Goal: Task Accomplishment & Management: Manage account settings

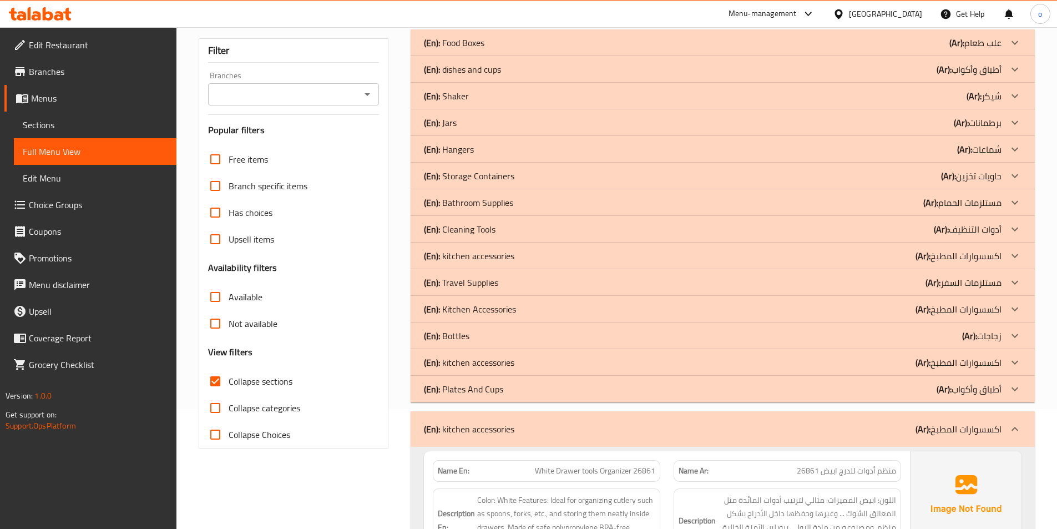
scroll to position [55, 0]
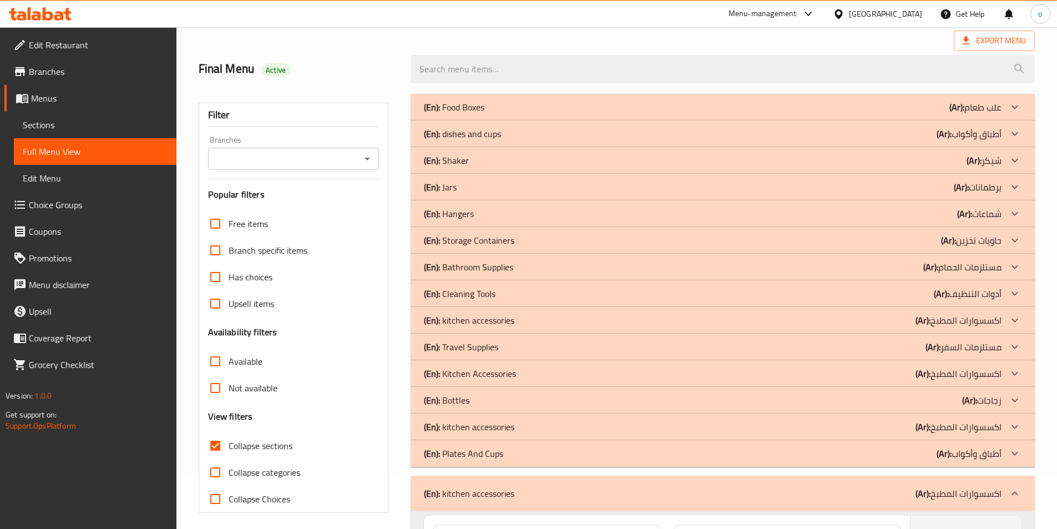
click at [57, 71] on span "Branches" at bounding box center [98, 71] width 139 height 13
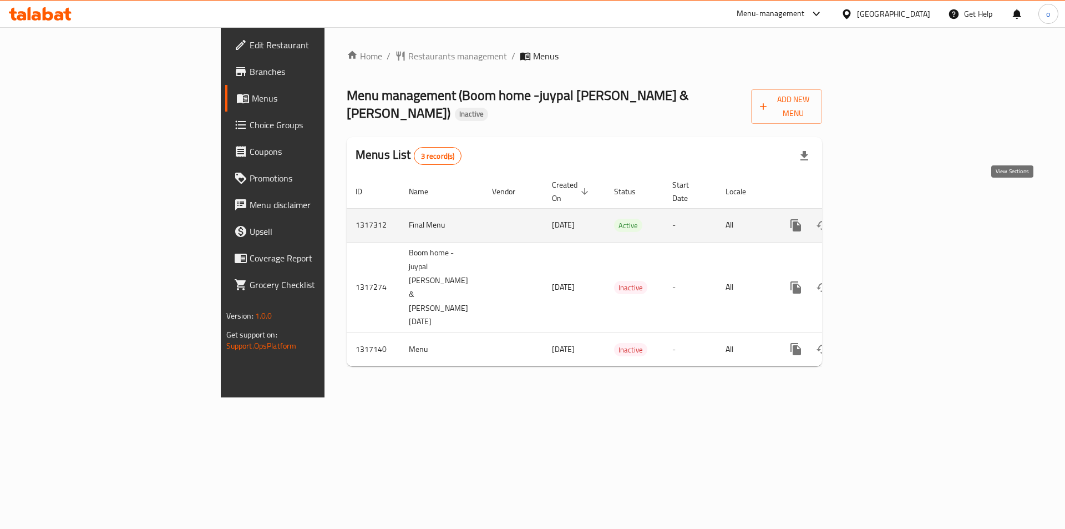
click at [883, 219] on icon "enhanced table" at bounding box center [875, 225] width 13 height 13
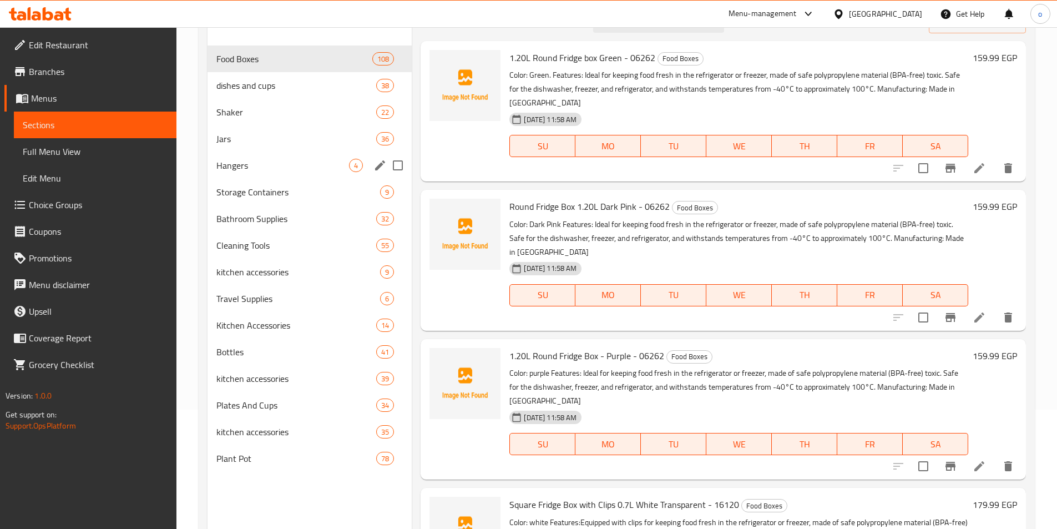
scroll to position [111, 0]
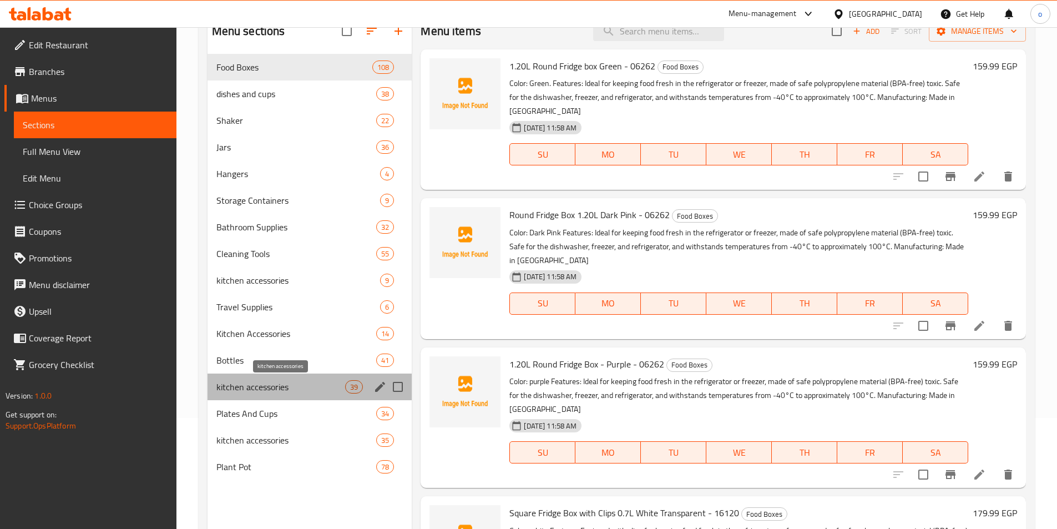
click at [321, 388] on span "kitchen accessories" at bounding box center [280, 386] width 129 height 13
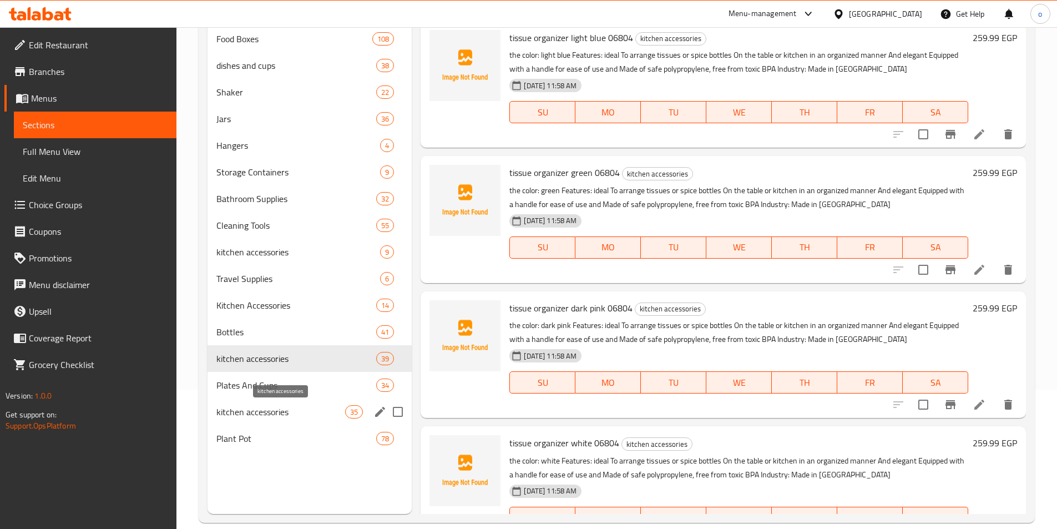
scroll to position [155, 0]
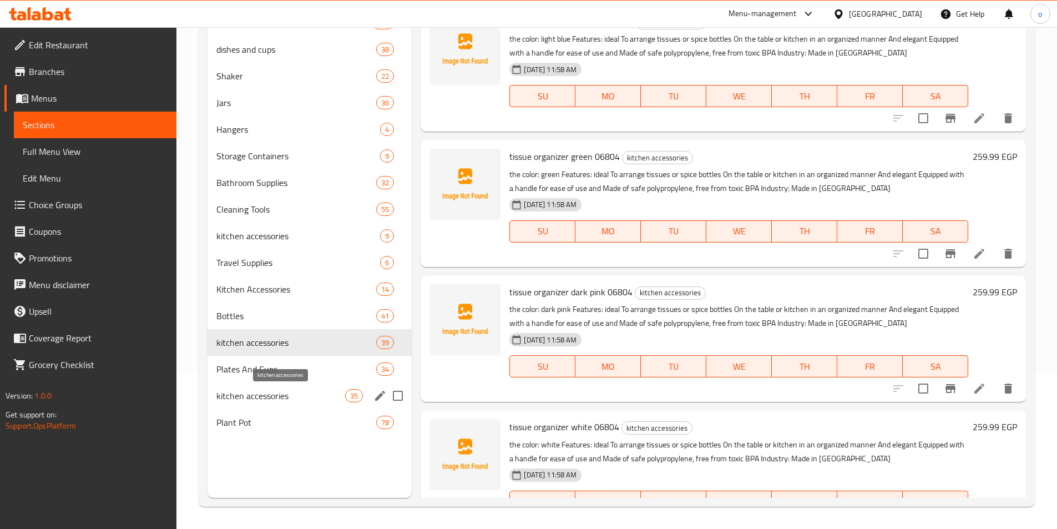
click at [317, 398] on span "kitchen accessories" at bounding box center [280, 395] width 129 height 13
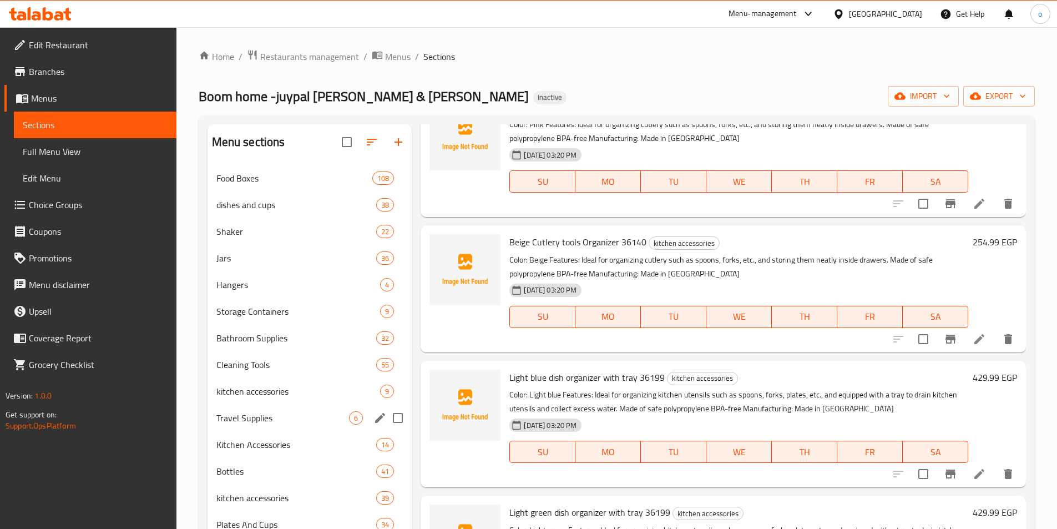
scroll to position [155, 0]
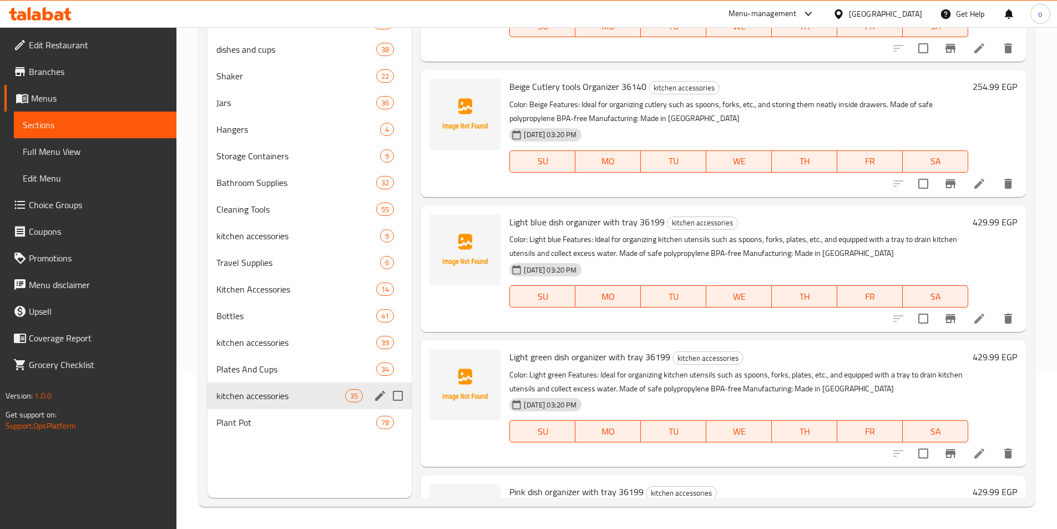
click at [397, 397] on input "Menu sections" at bounding box center [397, 395] width 23 height 23
checkbox input "true"
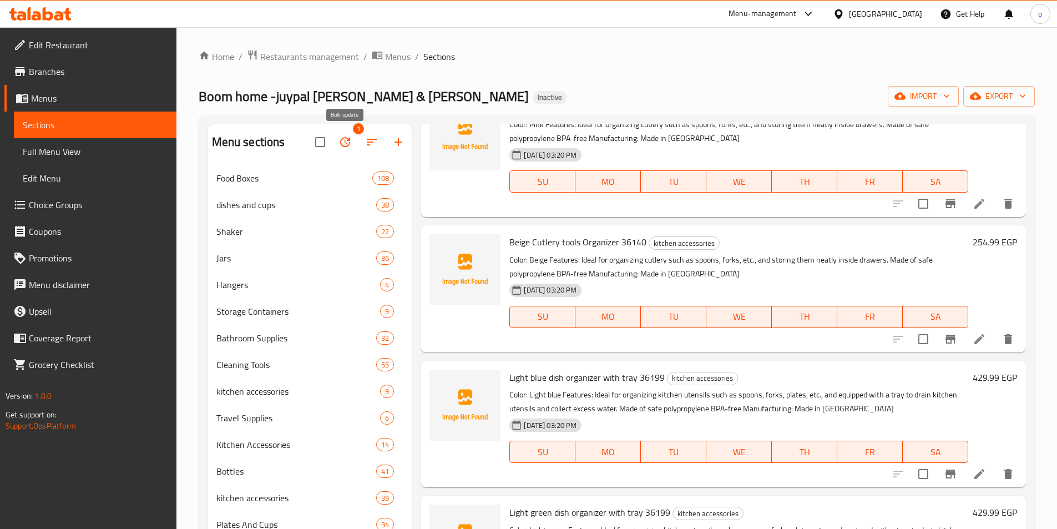
click at [343, 143] on icon "button" at bounding box center [344, 141] width 13 height 13
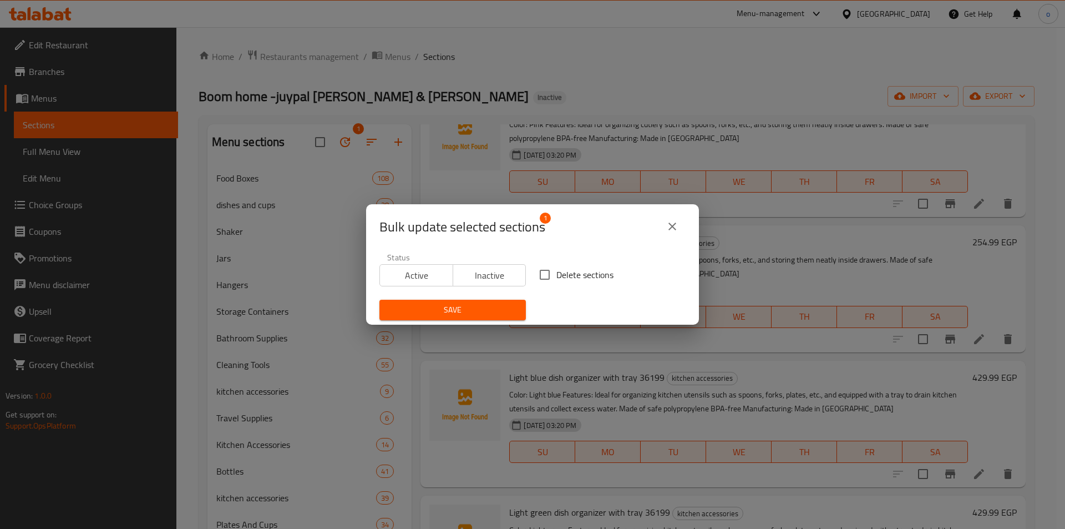
click at [539, 273] on input "Delete sections" at bounding box center [544, 274] width 23 height 23
checkbox input "true"
click at [477, 309] on span "Save" at bounding box center [452, 310] width 129 height 14
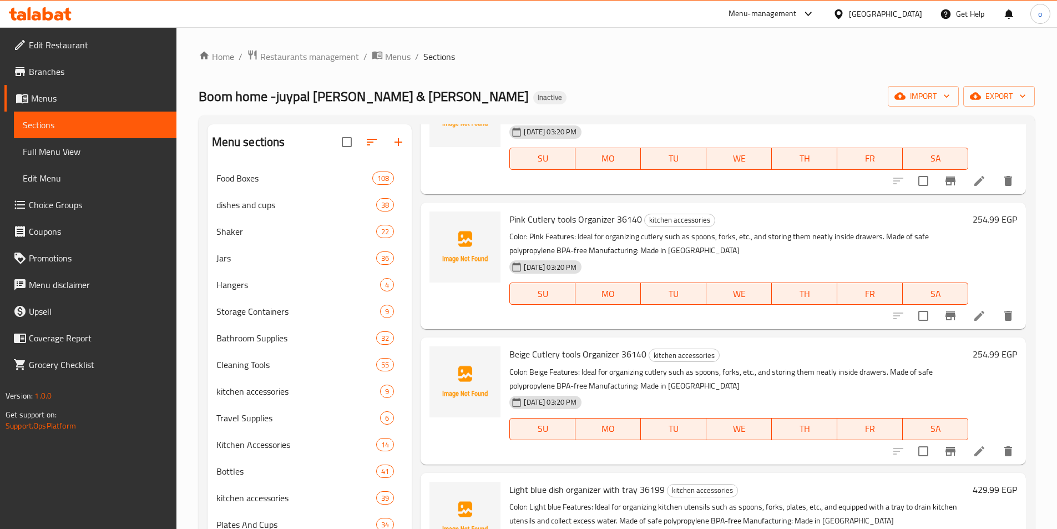
scroll to position [388, 0]
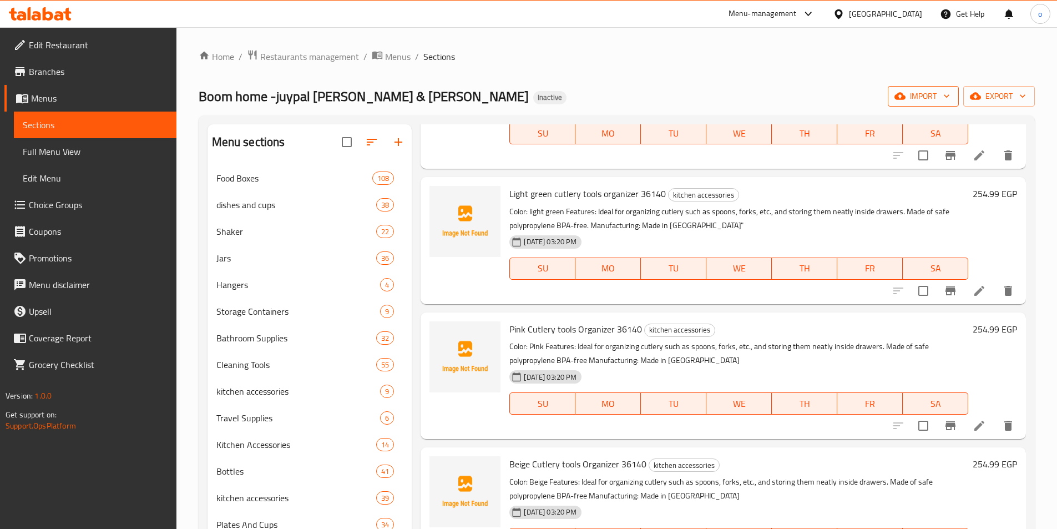
click at [925, 90] on span "import" at bounding box center [922, 96] width 53 height 14
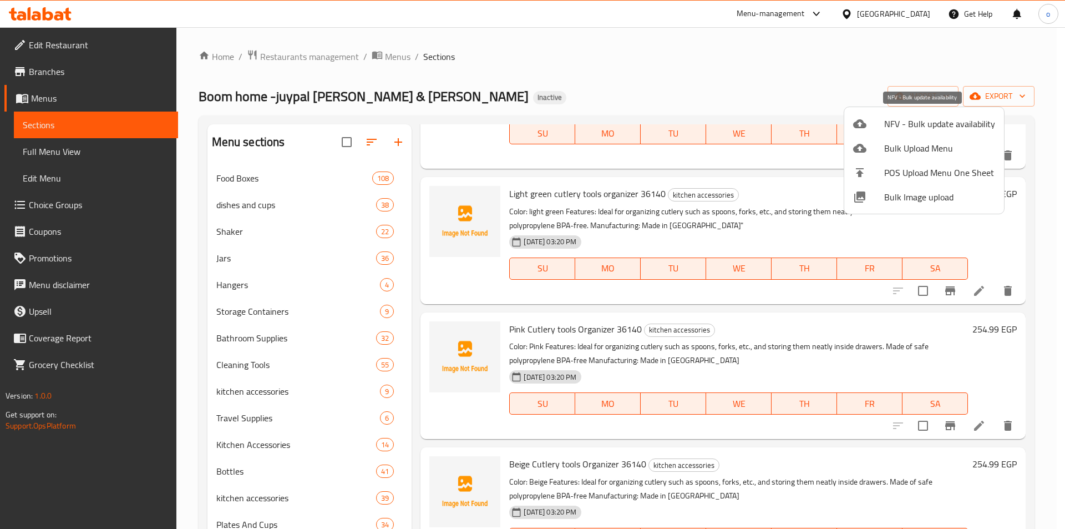
click at [898, 138] on li "Bulk Upload Menu" at bounding box center [924, 148] width 160 height 24
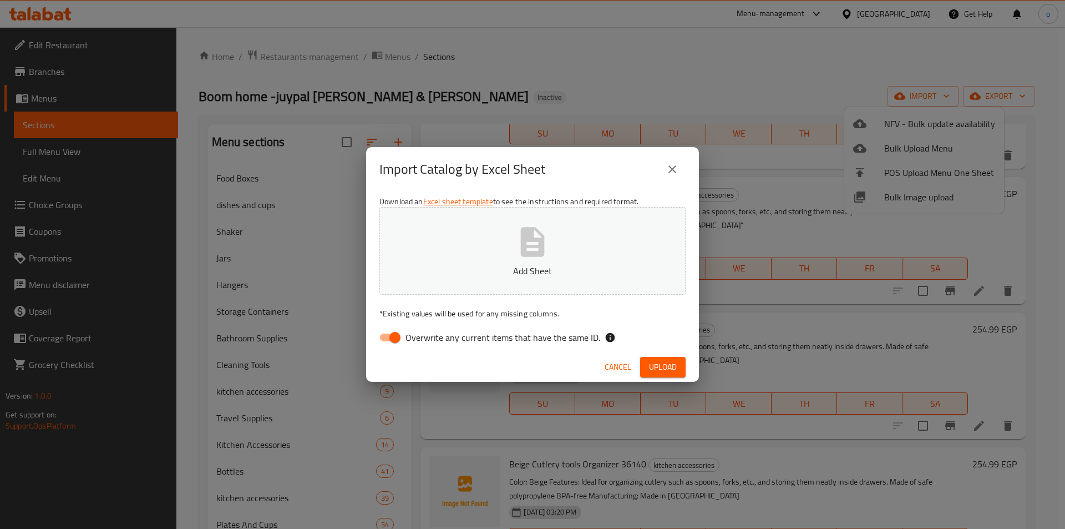
click at [521, 344] on span "Overwrite any current items that have the same ID." at bounding box center [502, 337] width 195 height 13
click at [427, 344] on input "Overwrite any current items that have the same ID." at bounding box center [394, 337] width 63 height 21
checkbox input "false"
click at [674, 368] on span "Upload" at bounding box center [663, 367] width 28 height 14
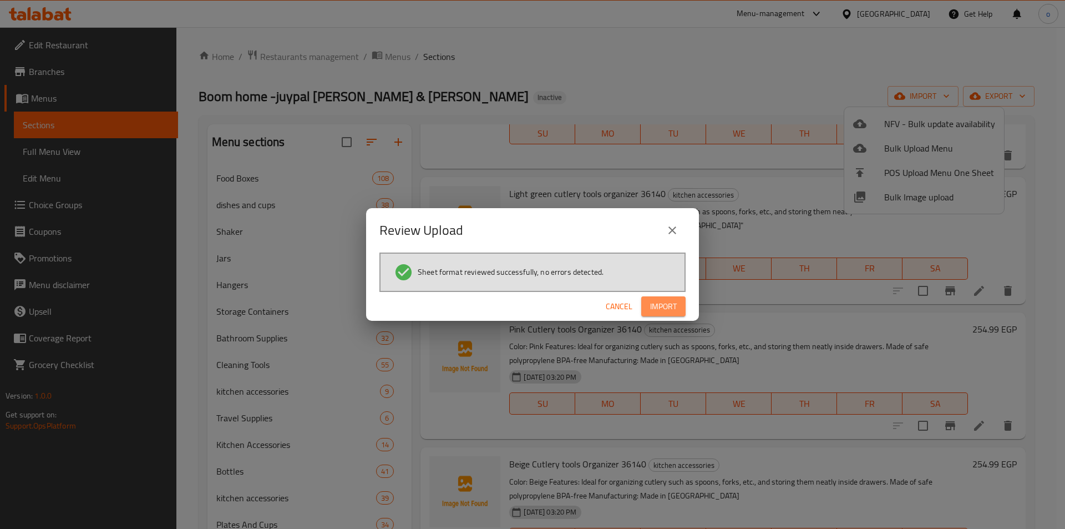
click at [681, 310] on button "Import" at bounding box center [663, 306] width 44 height 21
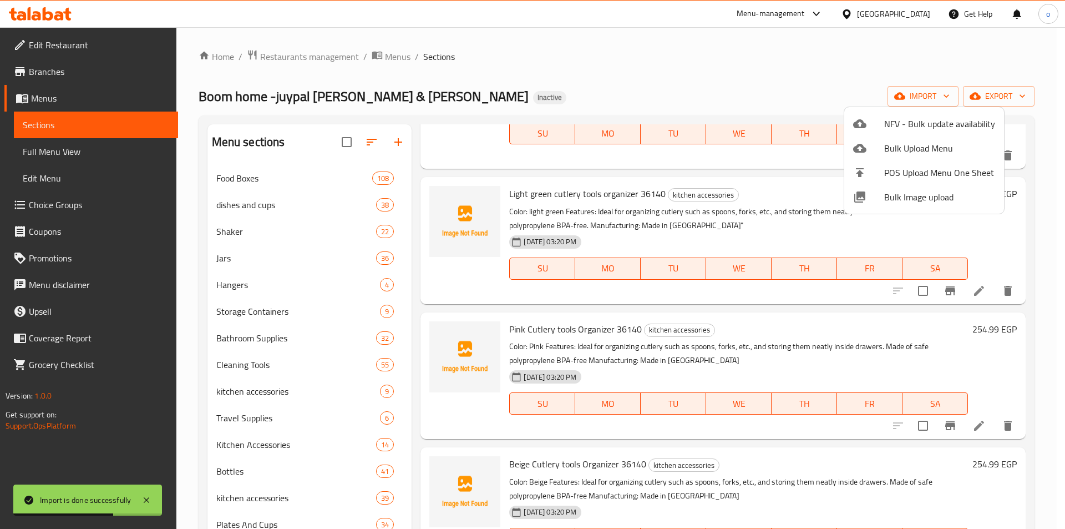
click at [271, 98] on div at bounding box center [532, 264] width 1065 height 529
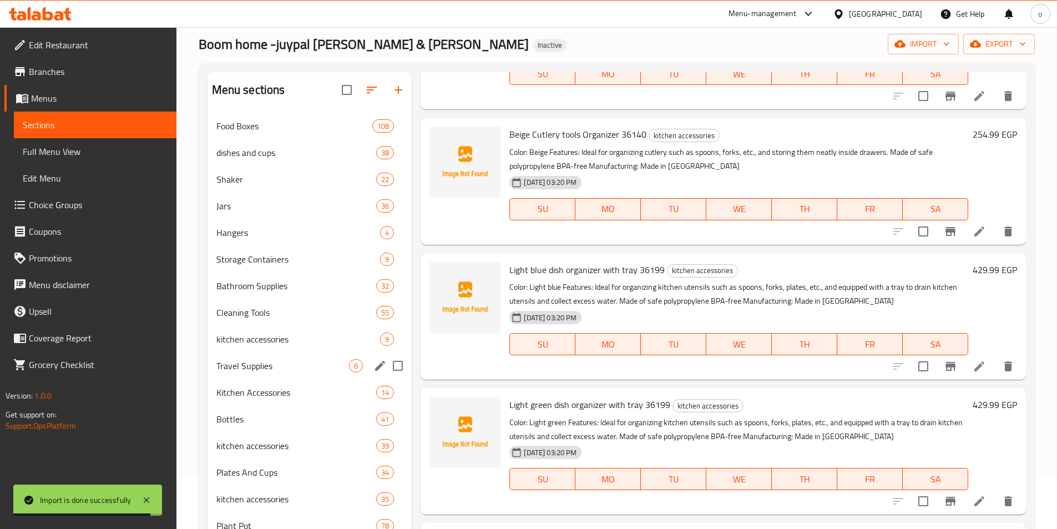
scroll to position [155, 0]
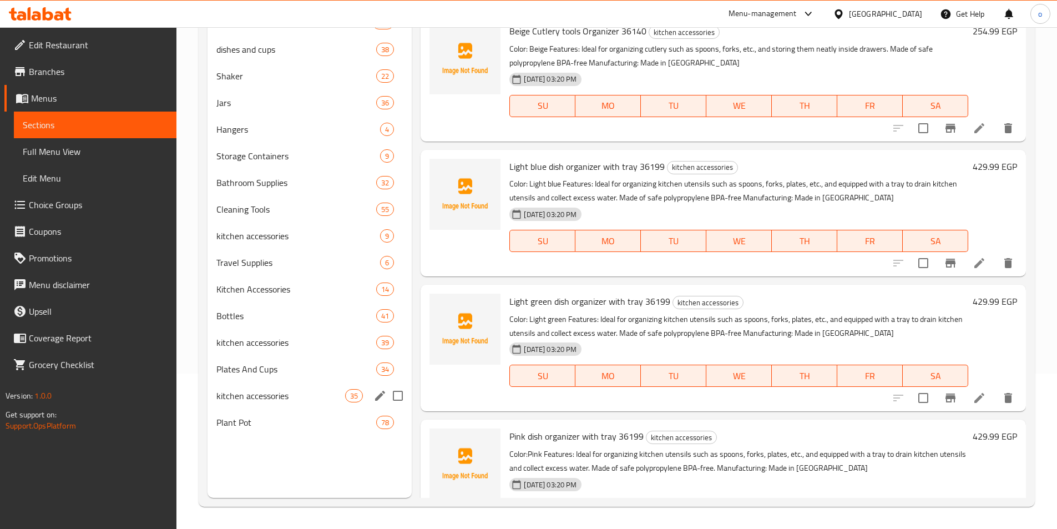
click at [291, 392] on span "kitchen accessories" at bounding box center [280, 395] width 129 height 13
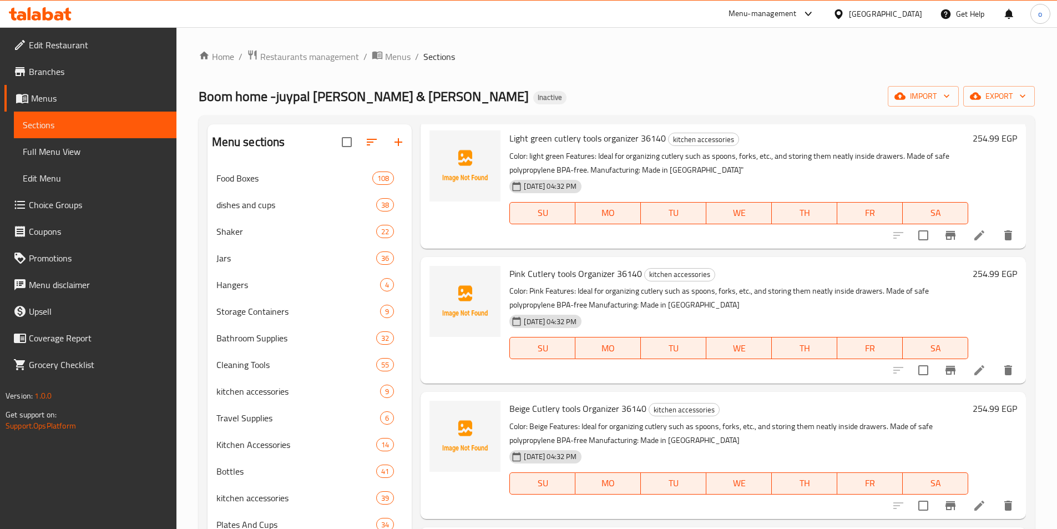
click at [52, 153] on span "Full Menu View" at bounding box center [95, 151] width 145 height 13
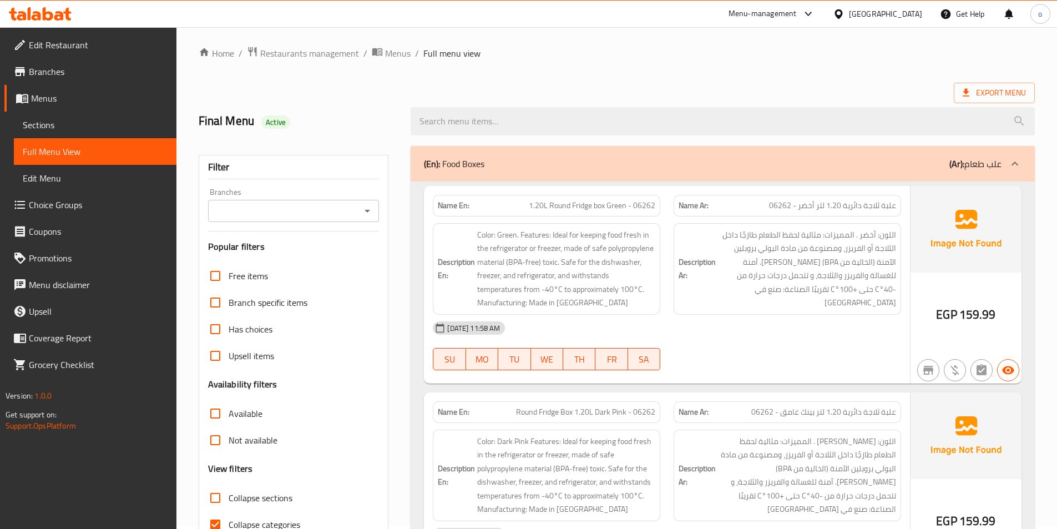
scroll to position [277, 0]
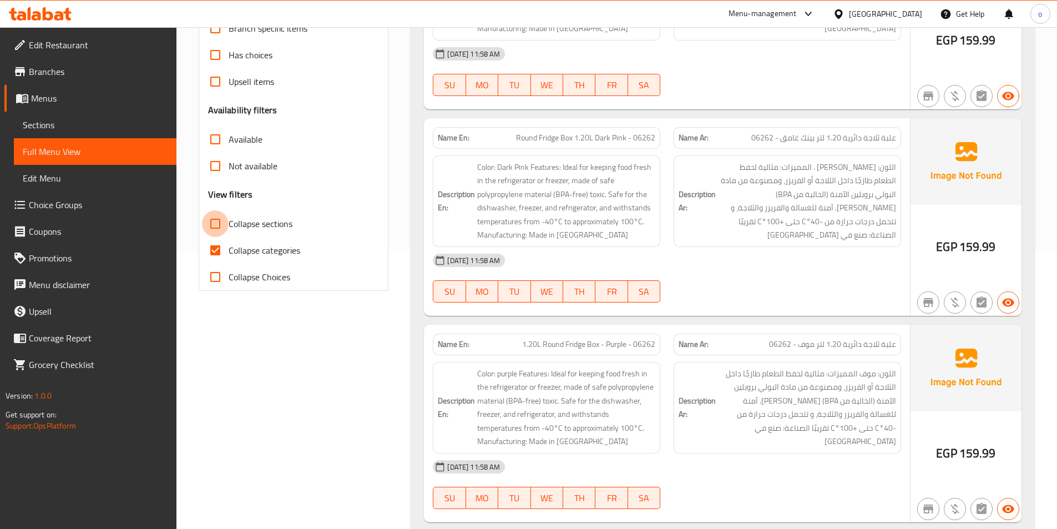
click at [216, 221] on input "Collapse sections" at bounding box center [215, 223] width 27 height 27
checkbox input "true"
click at [216, 255] on input "Collapse categories" at bounding box center [215, 250] width 27 height 27
checkbox input "false"
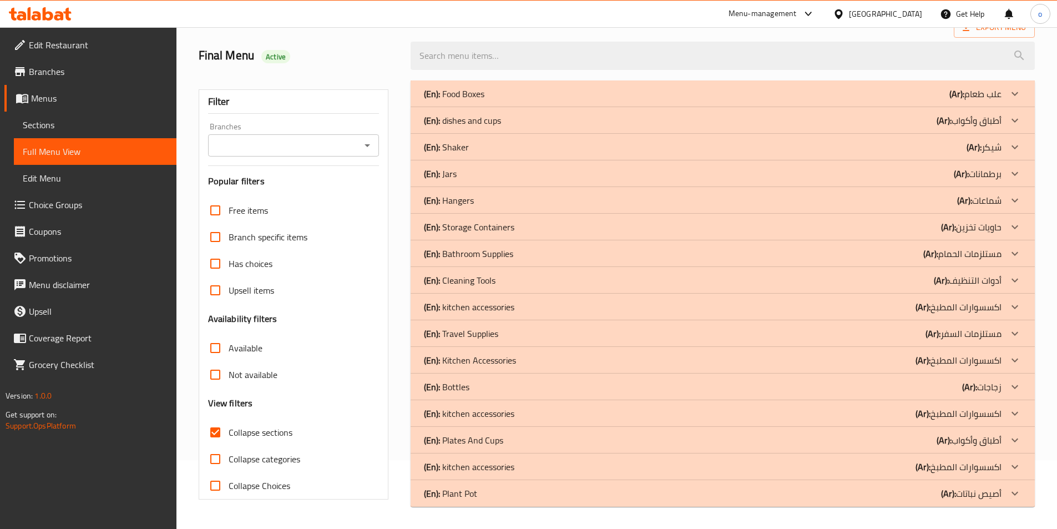
scroll to position [69, 0]
click at [892, 460] on div "(En): kitchen accessories (Ar): اكسسوارات المطبخ" at bounding box center [712, 466] width 577 height 13
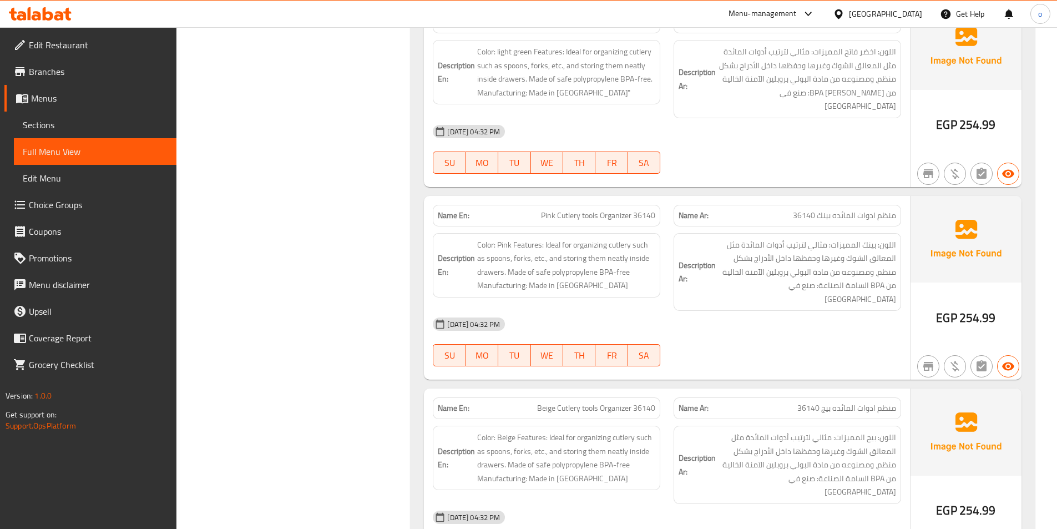
scroll to position [1165, 0]
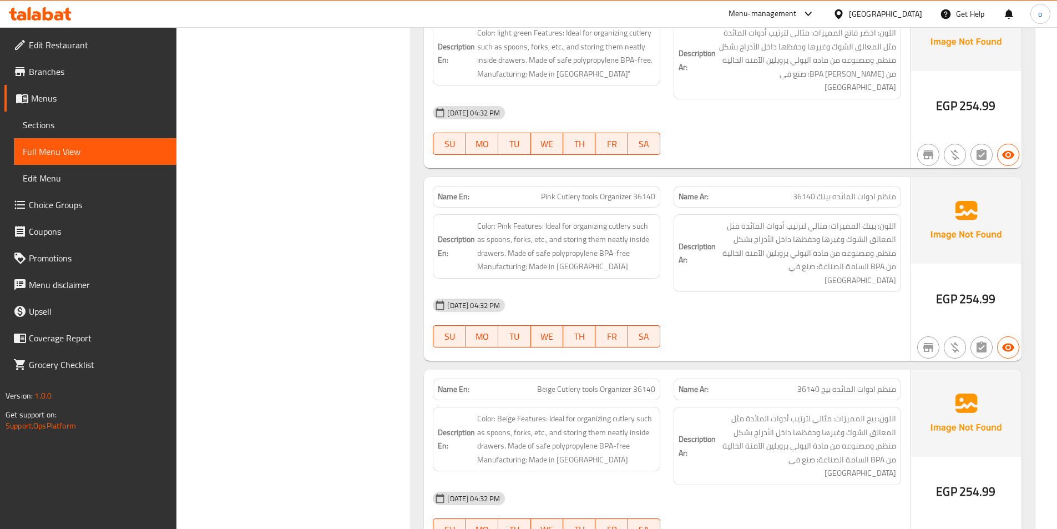
click at [559, 191] on span "Pink Cutlery tools Organizer 36140" at bounding box center [598, 197] width 114 height 12
click at [545, 191] on span "Pink Cutlery tools Organizer 36140" at bounding box center [598, 197] width 114 height 12
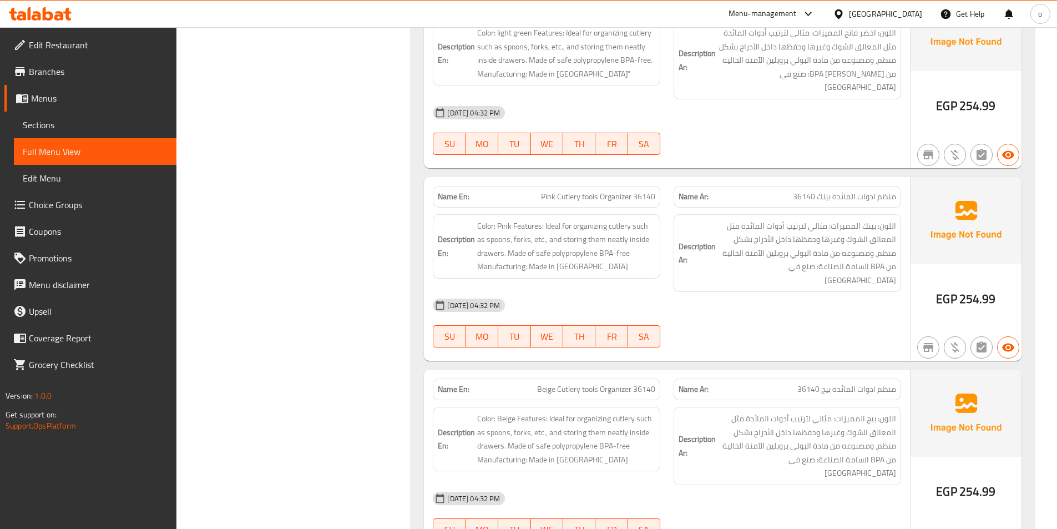
click at [790, 191] on p "Name Ar: منظم ادوات المائده بينك 36140" at bounding box center [786, 197] width 217 height 12
click at [804, 191] on span "منظم ادوات المائده بينك 36140" at bounding box center [844, 197] width 103 height 12
click at [803, 191] on span "منظم ادوات المائده بينك 36140" at bounding box center [844, 197] width 103 height 12
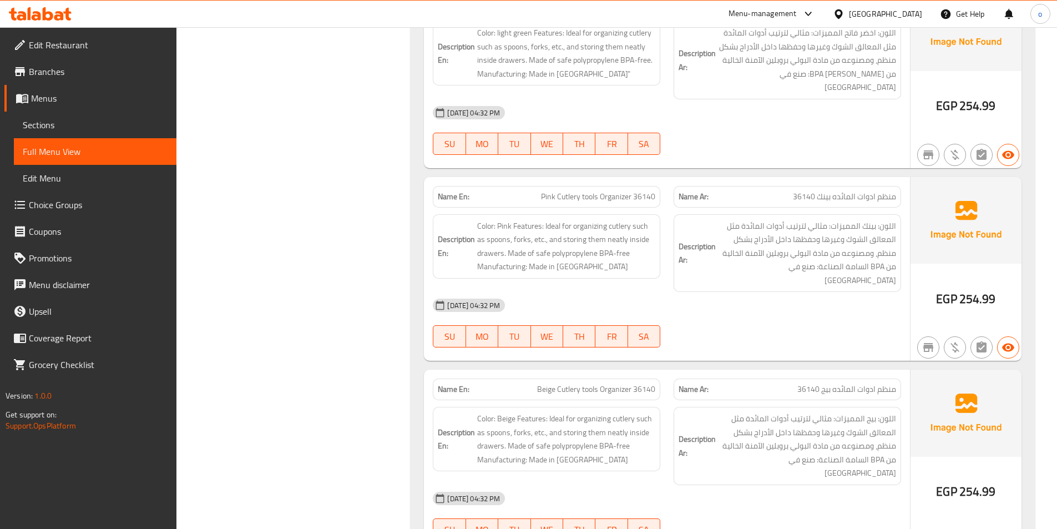
click at [613, 191] on span "Pink Cutlery tools Organizer 36140" at bounding box center [598, 197] width 114 height 12
click at [612, 191] on span "Pink Cutlery tools Organizer 36140" at bounding box center [598, 197] width 114 height 12
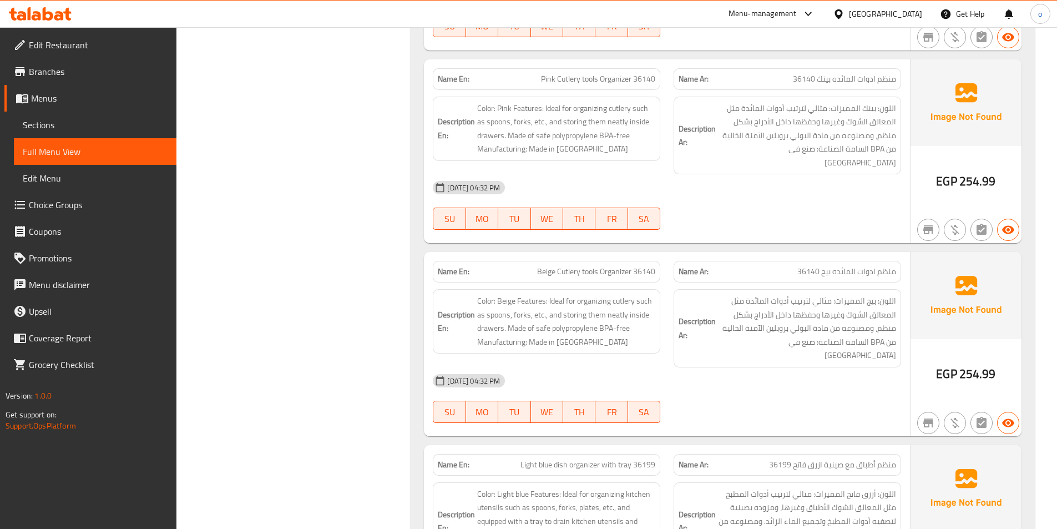
scroll to position [1331, 0]
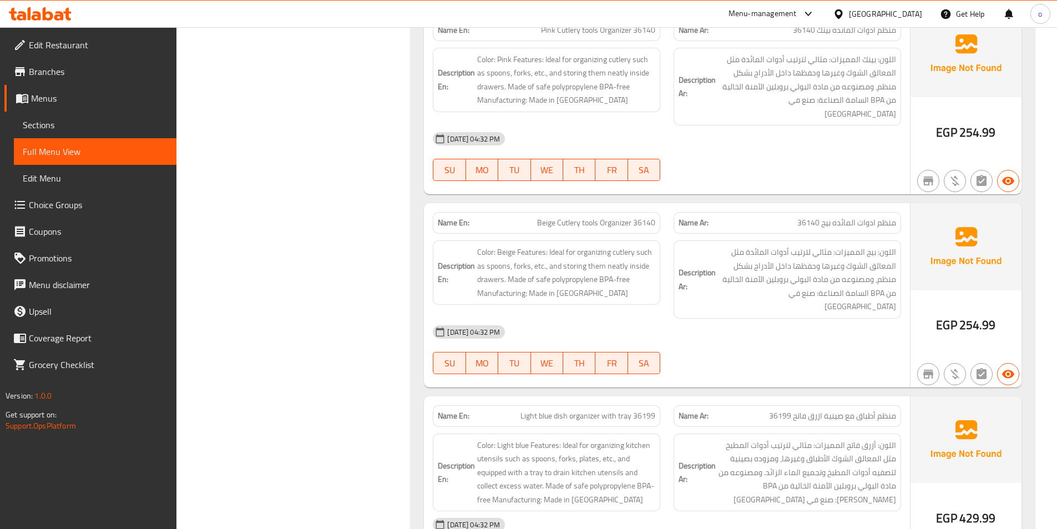
click at [606, 217] on span "Beige Cutlery tools Organizer 36140" at bounding box center [596, 223] width 118 height 12
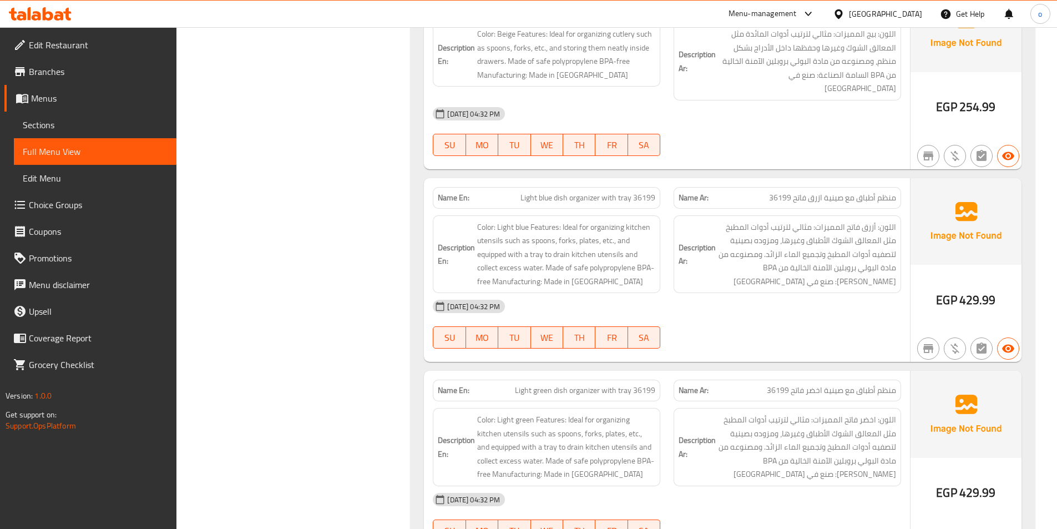
scroll to position [1553, 0]
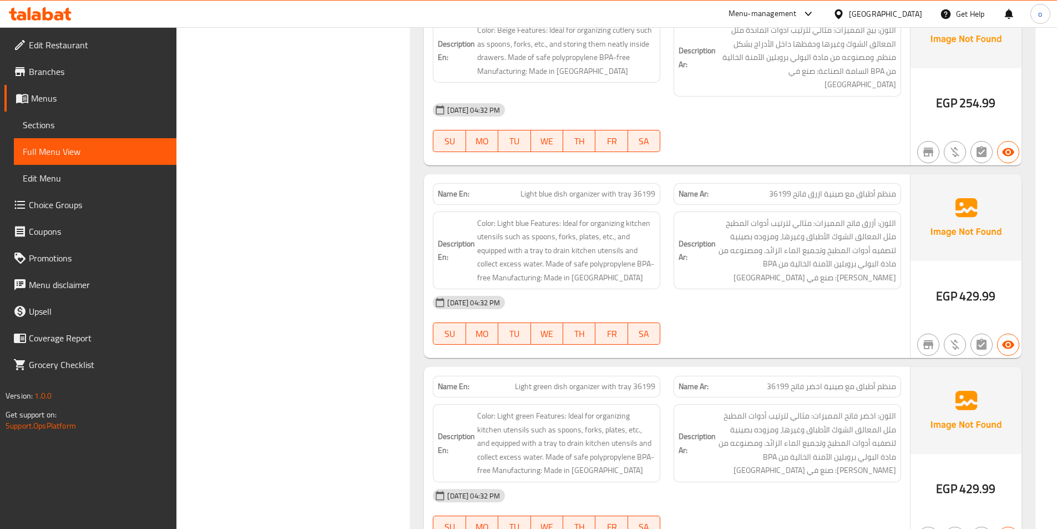
click at [584, 188] on span "Light blue dish organizer with tray 36199" at bounding box center [587, 194] width 135 height 12
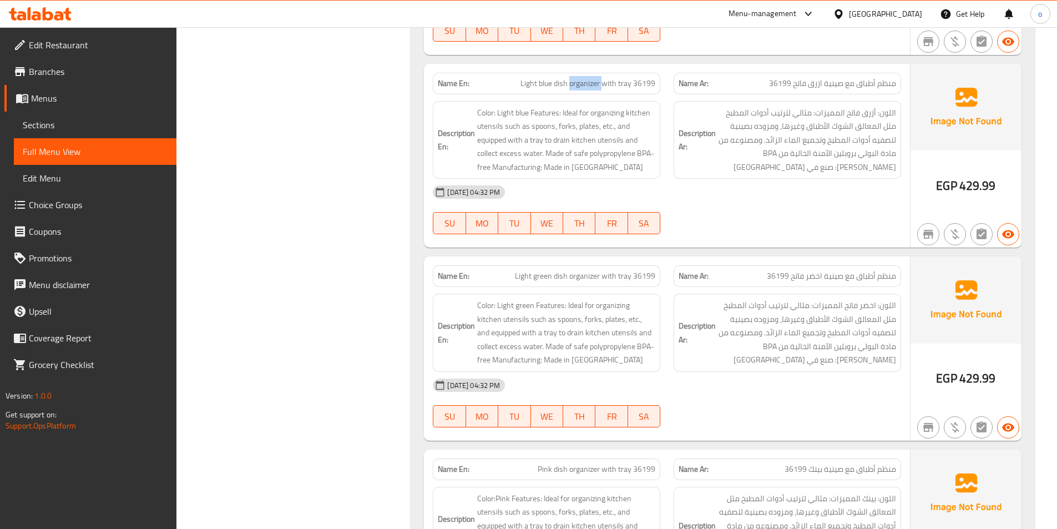
scroll to position [1664, 0]
click at [586, 270] on span "Light green dish organizer with tray 36199" at bounding box center [585, 276] width 140 height 12
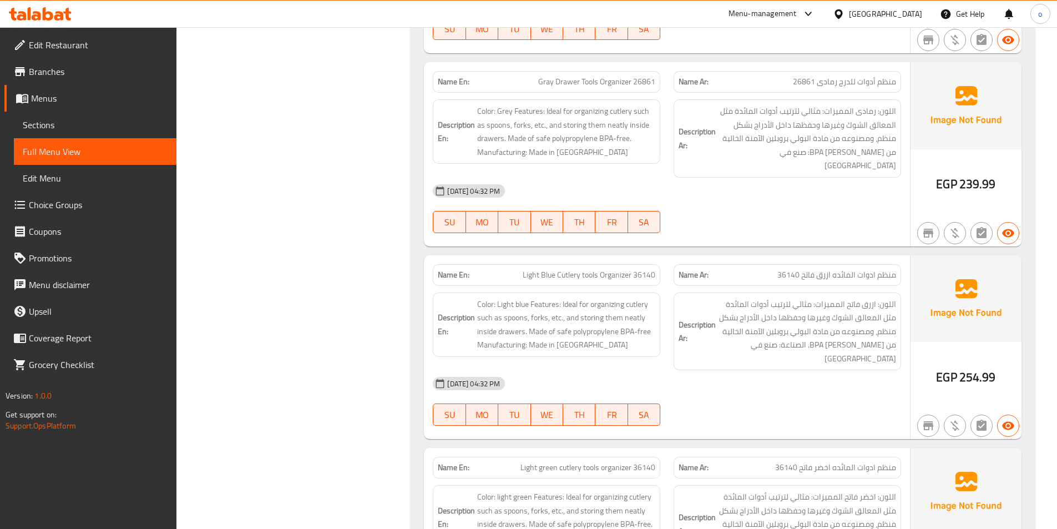
scroll to position [721, 0]
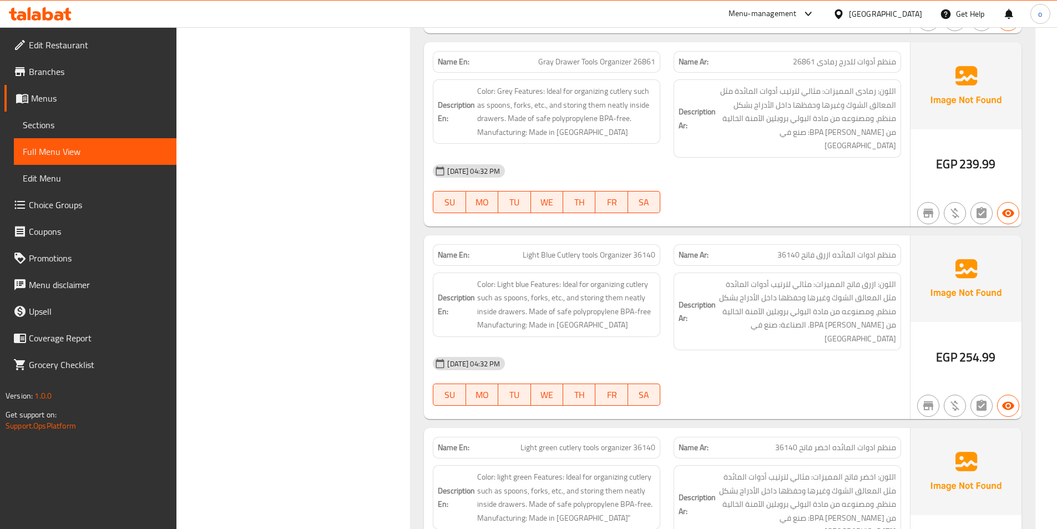
click at [810, 249] on span "منظم ادوات المائده ازرق فاتح 36140" at bounding box center [836, 255] width 119 height 12
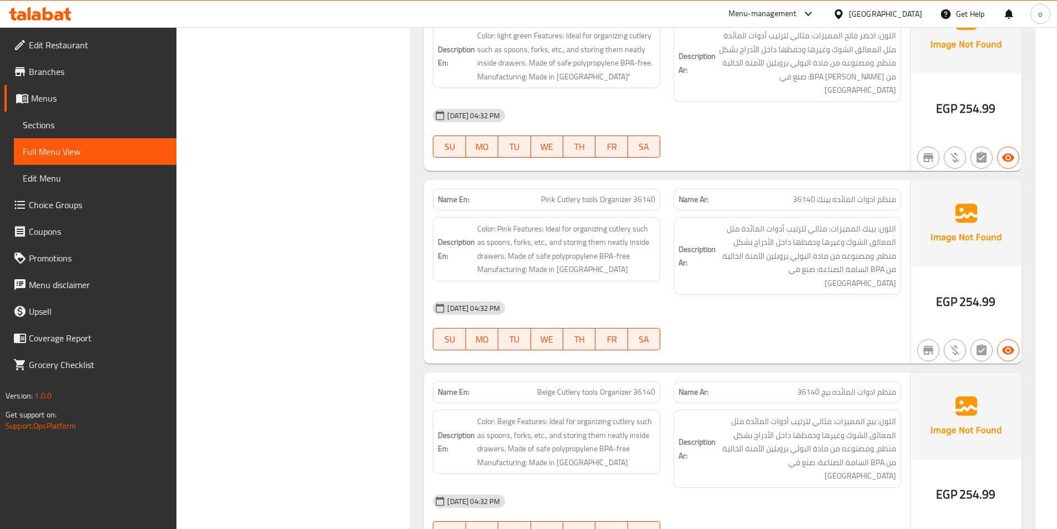
scroll to position [1165, 0]
